Goal: Task Accomplishment & Management: Manage account settings

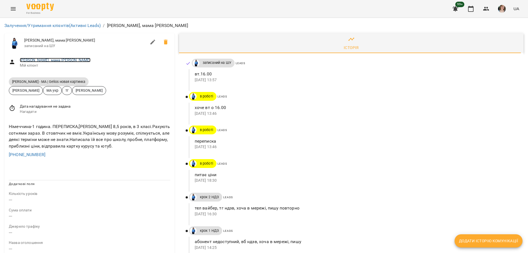
click at [53, 60] on link "[PERSON_NAME], мама [PERSON_NAME]" at bounding box center [55, 60] width 71 height 4
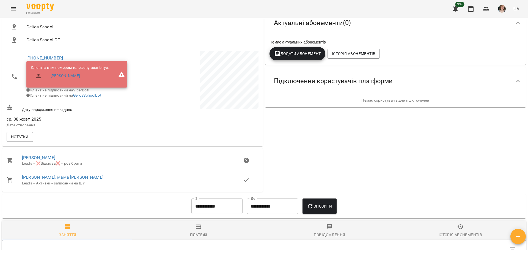
scroll to position [137, 0]
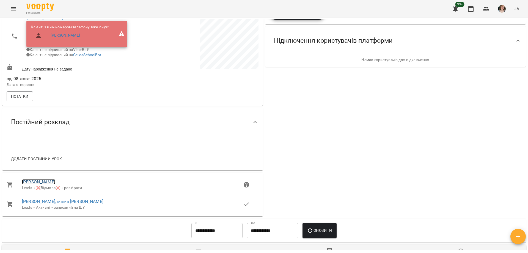
click at [44, 184] on link "[PERSON_NAME]" at bounding box center [38, 181] width 33 height 5
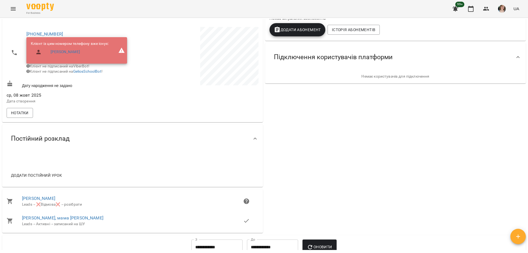
scroll to position [137, 0]
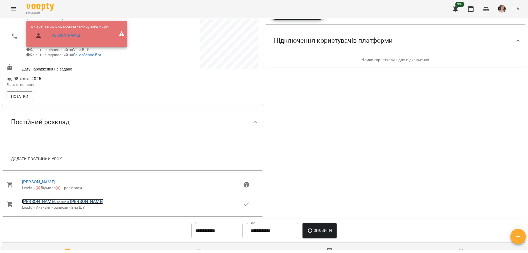
click at [40, 204] on link "[PERSON_NAME], мама [PERSON_NAME]" at bounding box center [62, 200] width 81 height 5
